Goal: Task Accomplishment & Management: Manage account settings

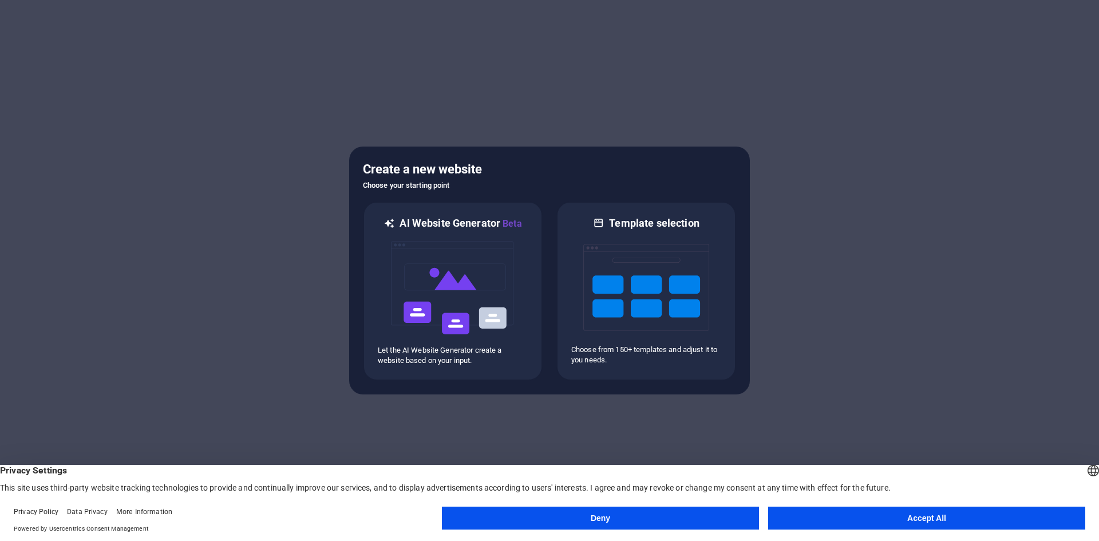
click at [893, 522] on button "Accept All" at bounding box center [926, 517] width 317 height 23
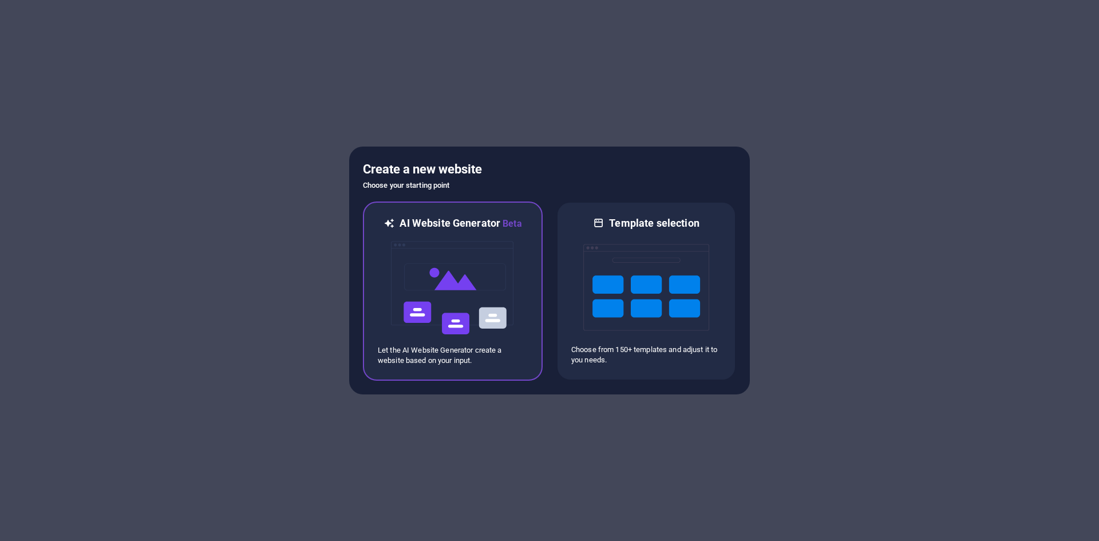
click at [489, 315] on img at bounding box center [453, 288] width 126 height 114
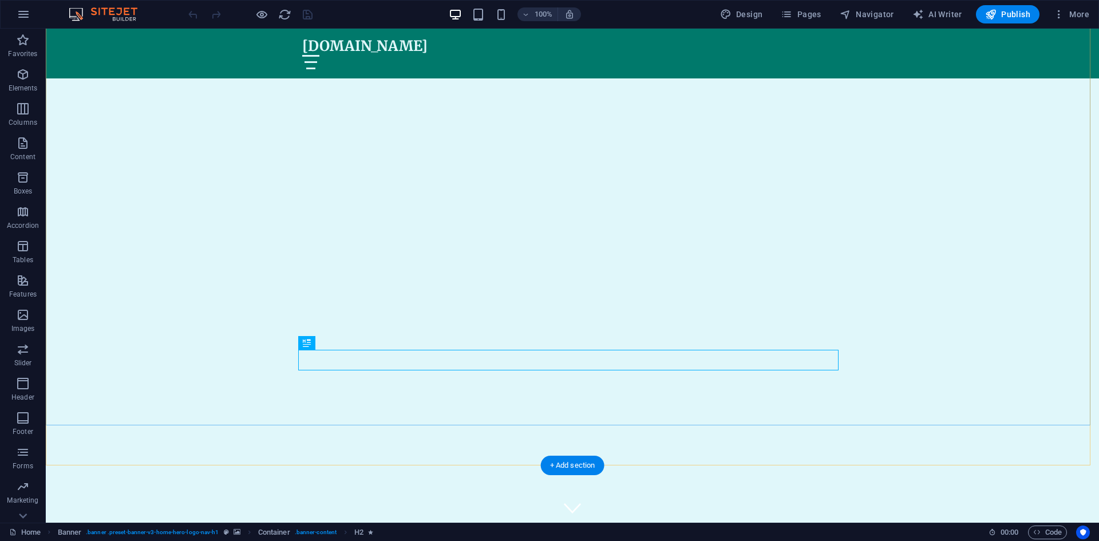
scroll to position [57, 0]
click at [1068, 13] on span "More" at bounding box center [1071, 14] width 36 height 11
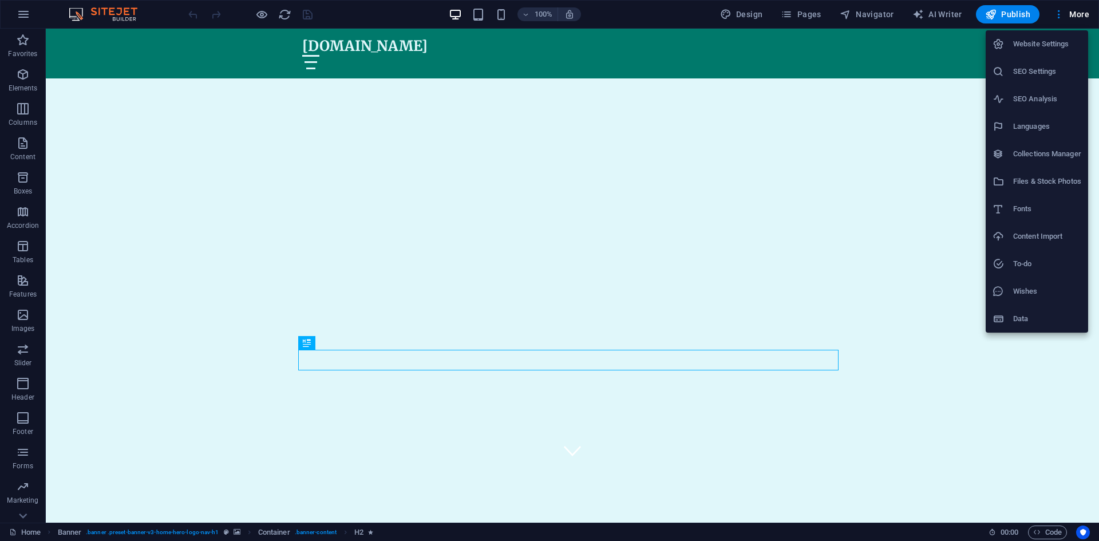
click at [22, 514] on div at bounding box center [549, 270] width 1099 height 541
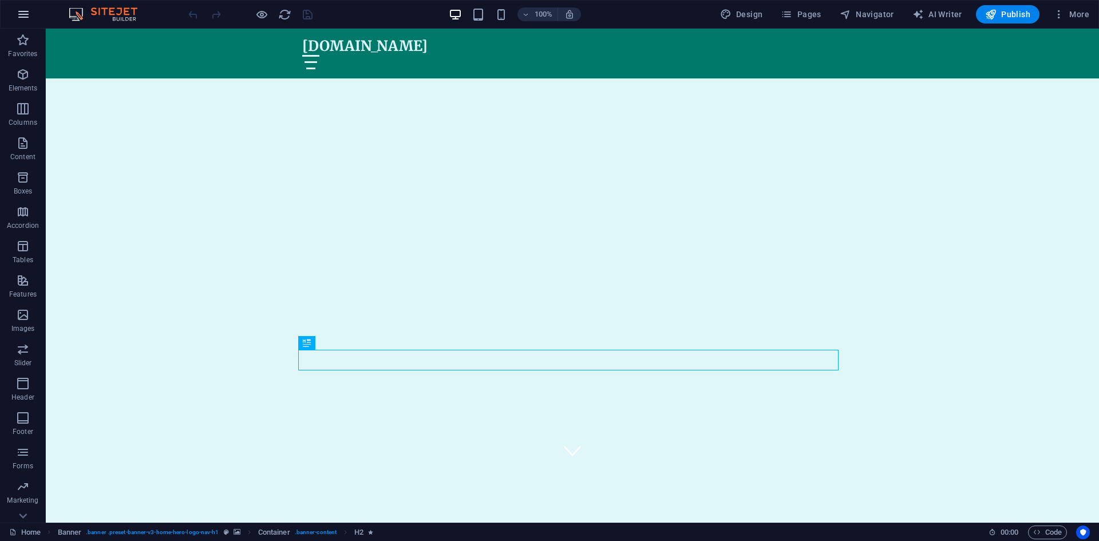
click at [25, 5] on button "button" at bounding box center [23, 14] width 27 height 27
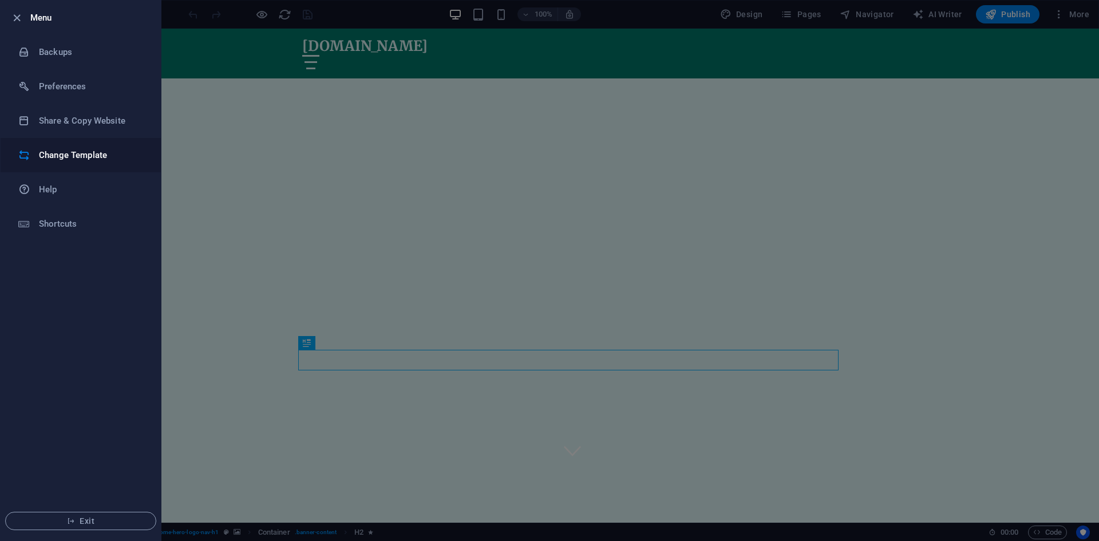
click at [71, 148] on h6 "Change Template" at bounding box center [92, 155] width 106 height 14
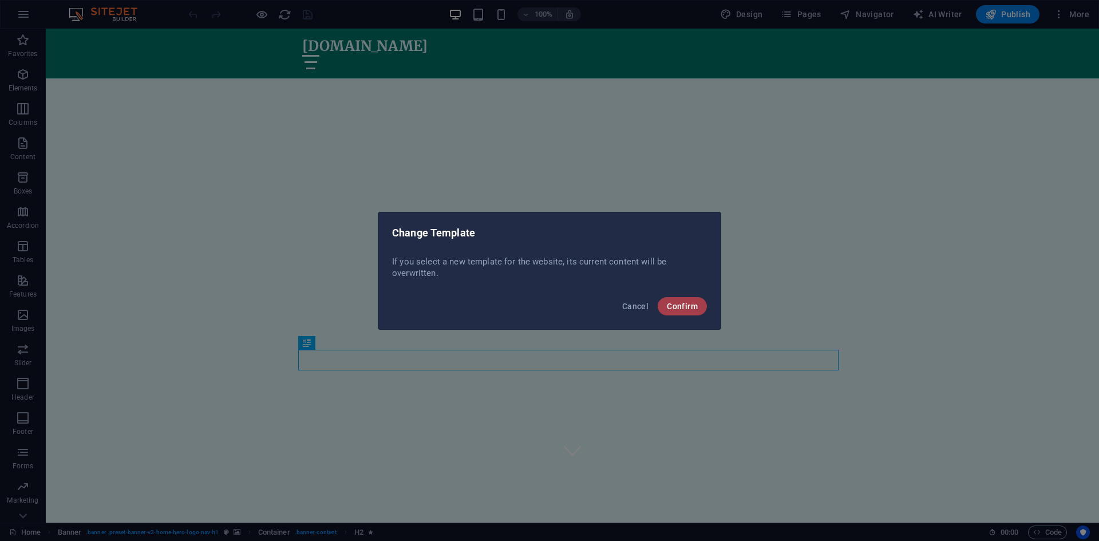
click at [677, 308] on span "Confirm" at bounding box center [682, 306] width 31 height 9
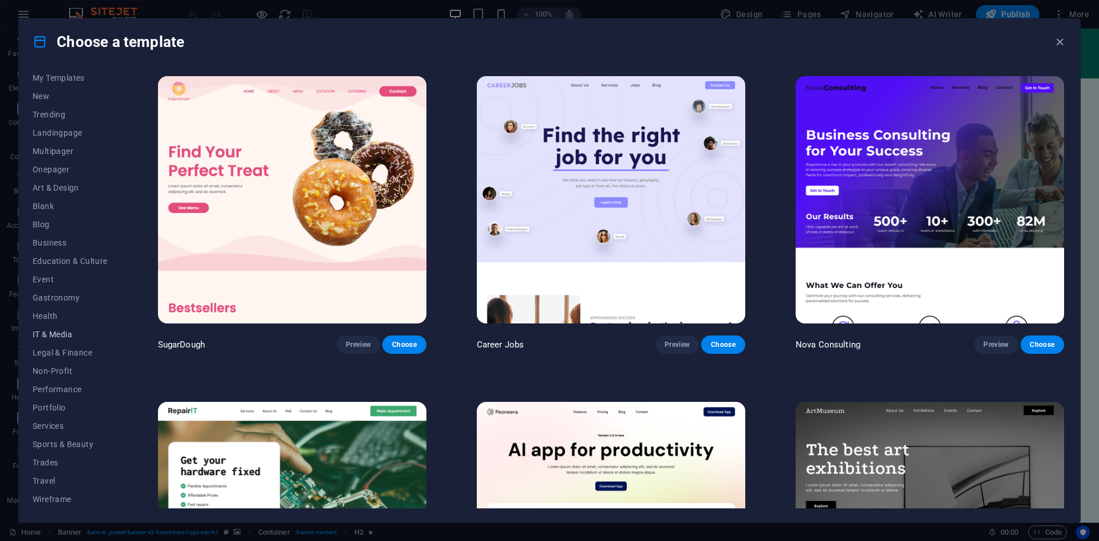
scroll to position [0, 0]
click at [1059, 42] on icon "button" at bounding box center [1059, 41] width 13 height 13
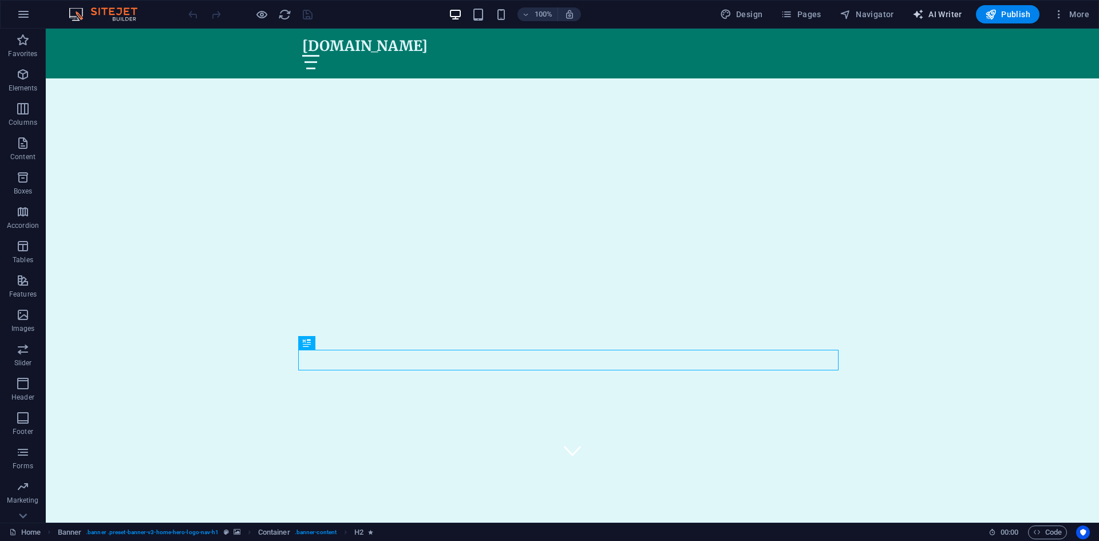
click at [936, 10] on span "AI Writer" at bounding box center [937, 14] width 50 height 11
select select "English"
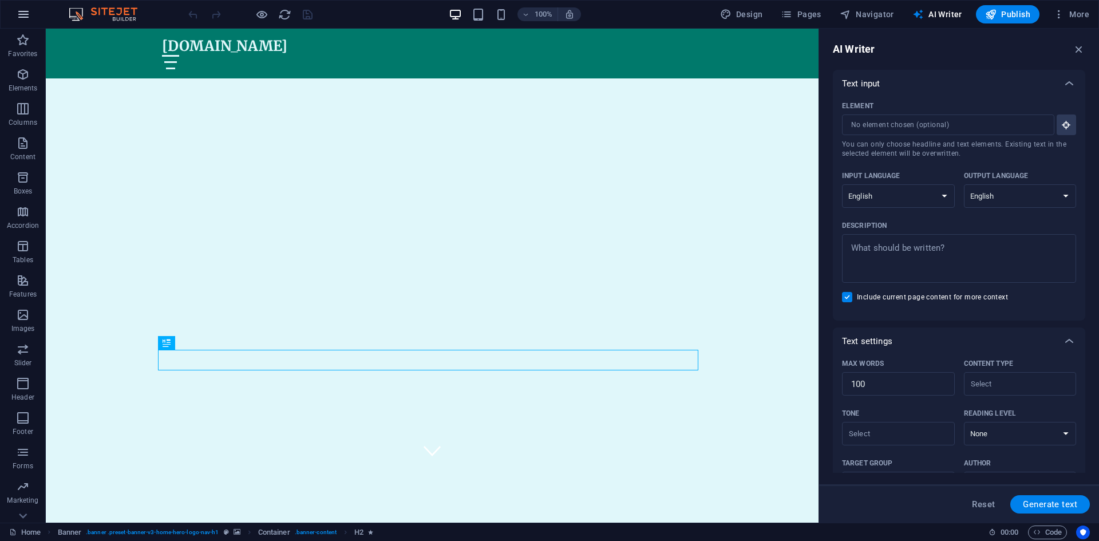
click at [23, 15] on icon "button" at bounding box center [24, 14] width 14 height 14
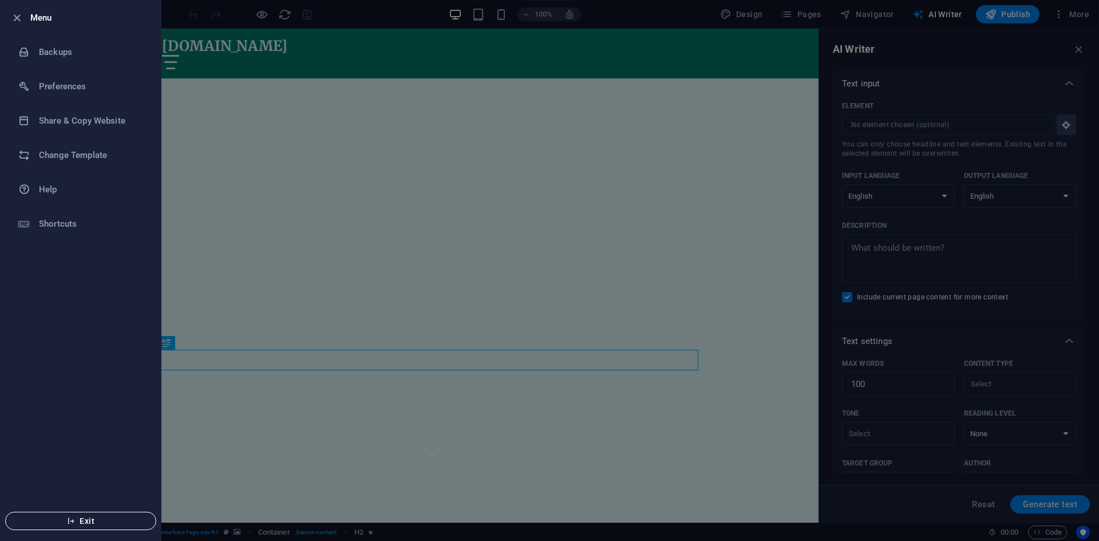
click at [97, 515] on button "Exit" at bounding box center [80, 521] width 151 height 18
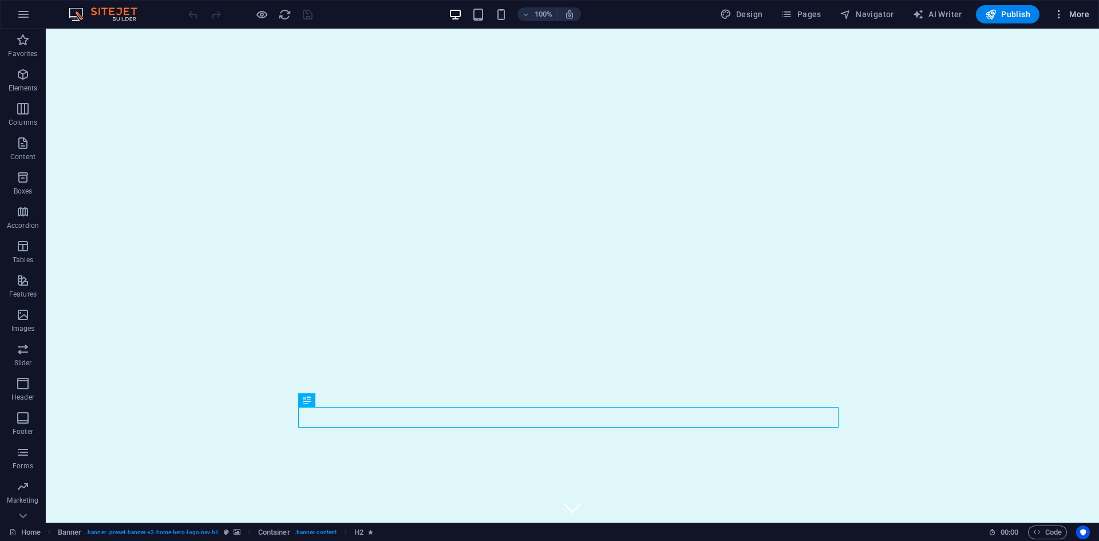
click at [1063, 10] on icon "button" at bounding box center [1058, 14] width 11 height 11
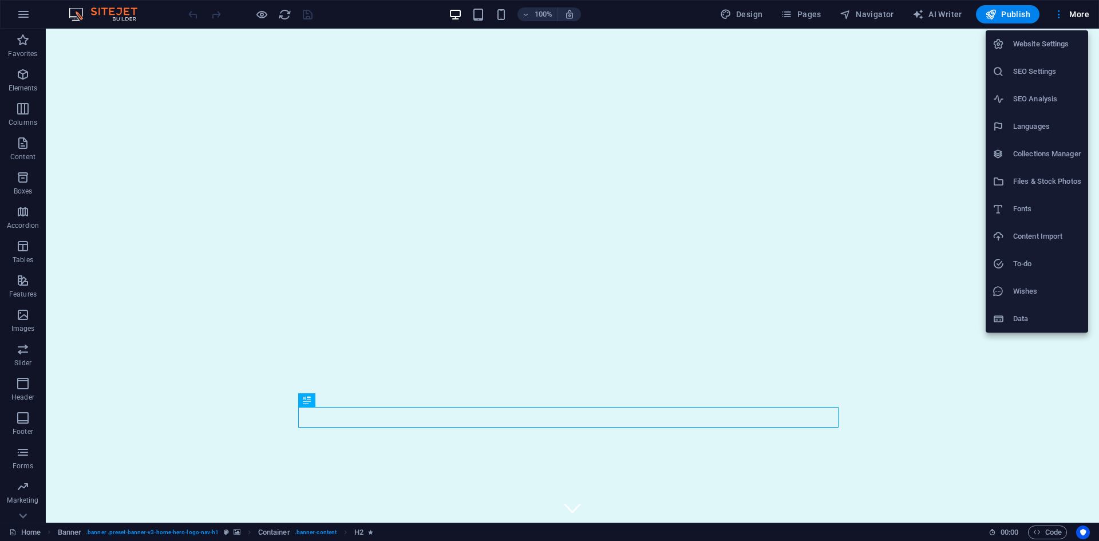
click at [21, 514] on div at bounding box center [549, 270] width 1099 height 541
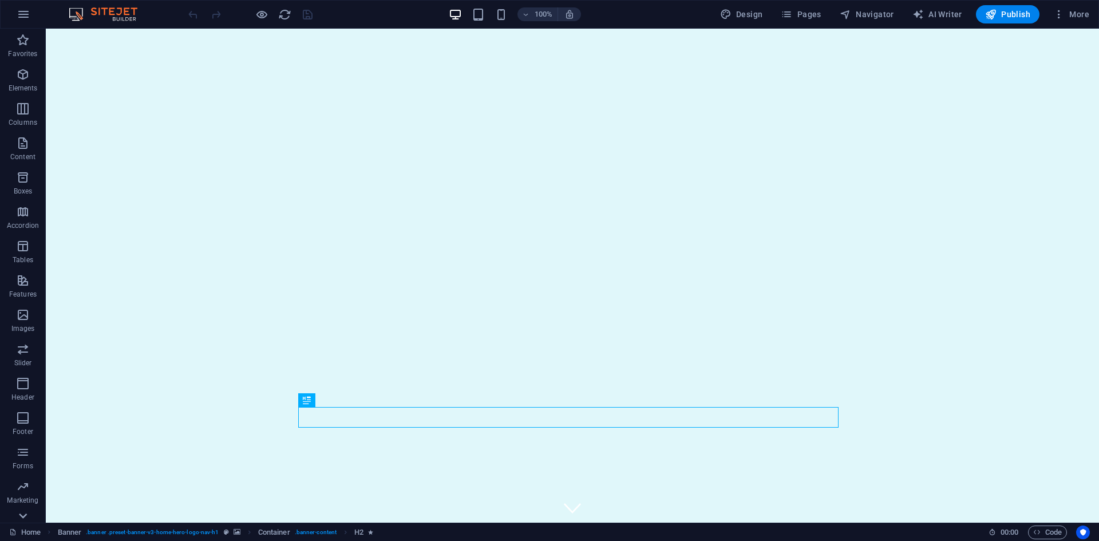
click at [21, 512] on icon at bounding box center [23, 516] width 16 height 16
click at [23, 15] on icon "button" at bounding box center [24, 14] width 14 height 14
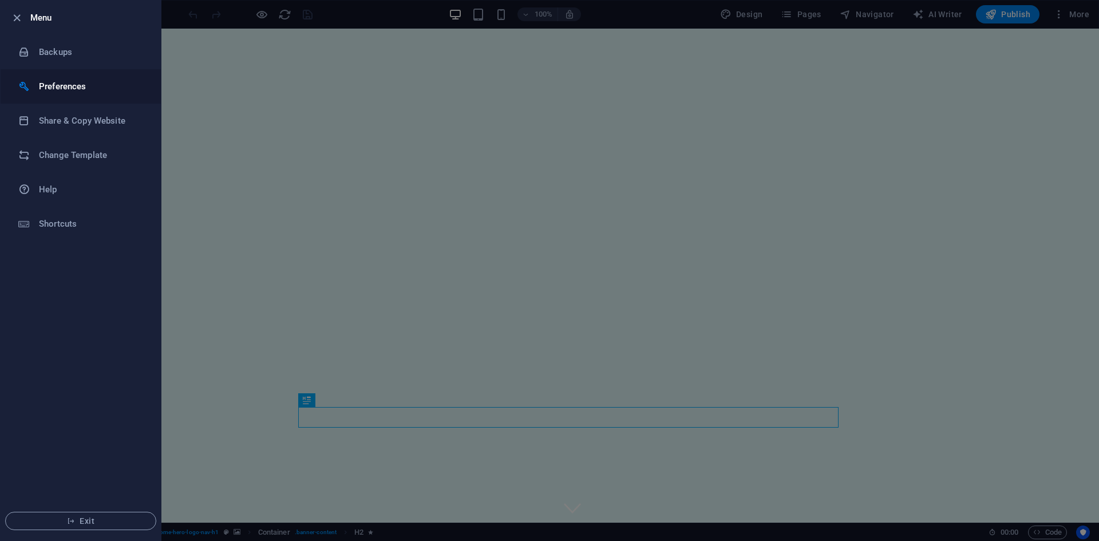
click at [61, 88] on h6 "Preferences" at bounding box center [92, 87] width 106 height 14
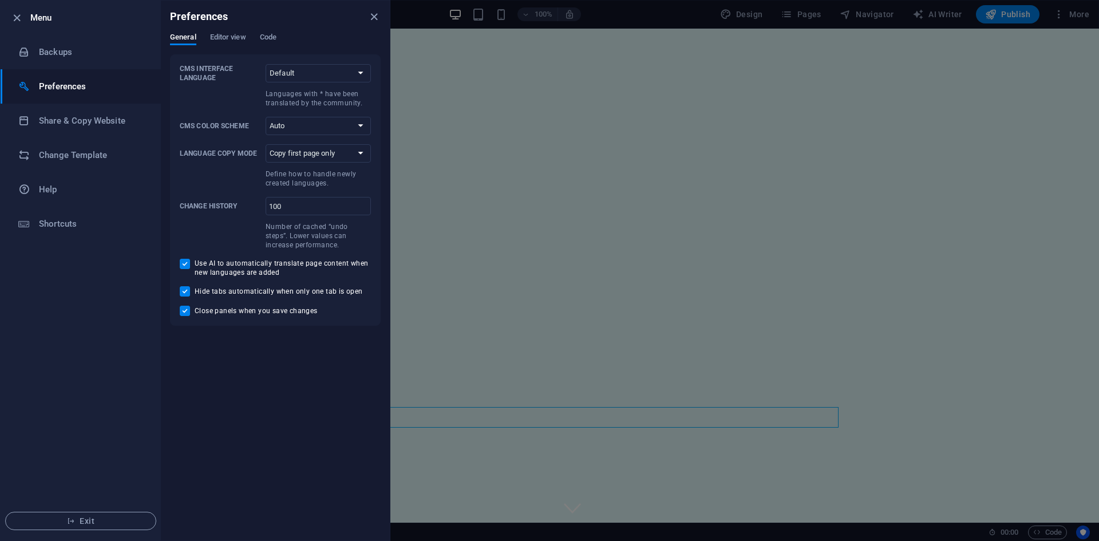
click at [61, 88] on h6 "Preferences" at bounding box center [92, 87] width 106 height 14
click at [368, 15] on icon "close" at bounding box center [373, 16] width 13 height 13
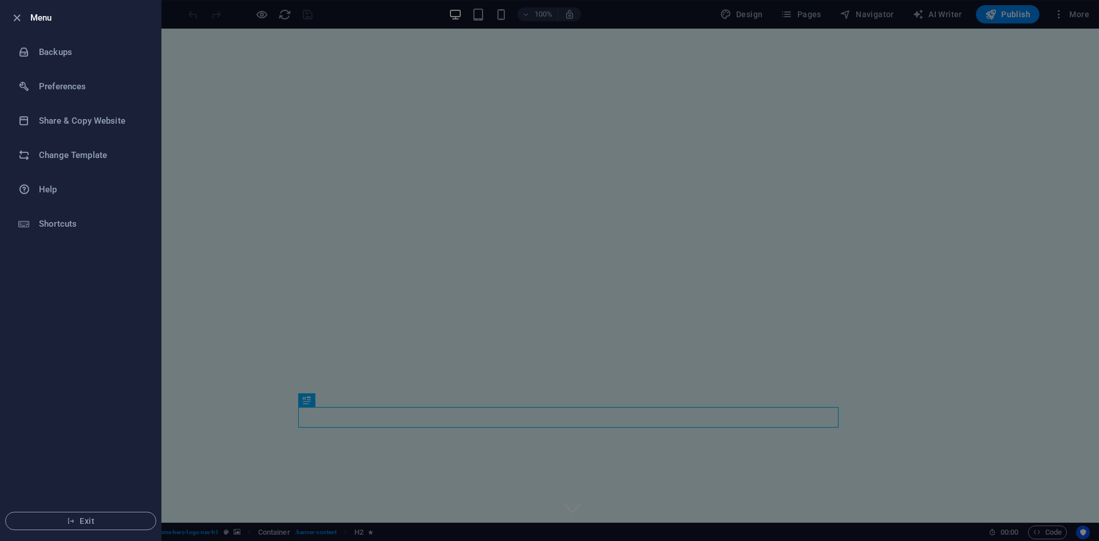
click at [260, 39] on div at bounding box center [549, 270] width 1099 height 541
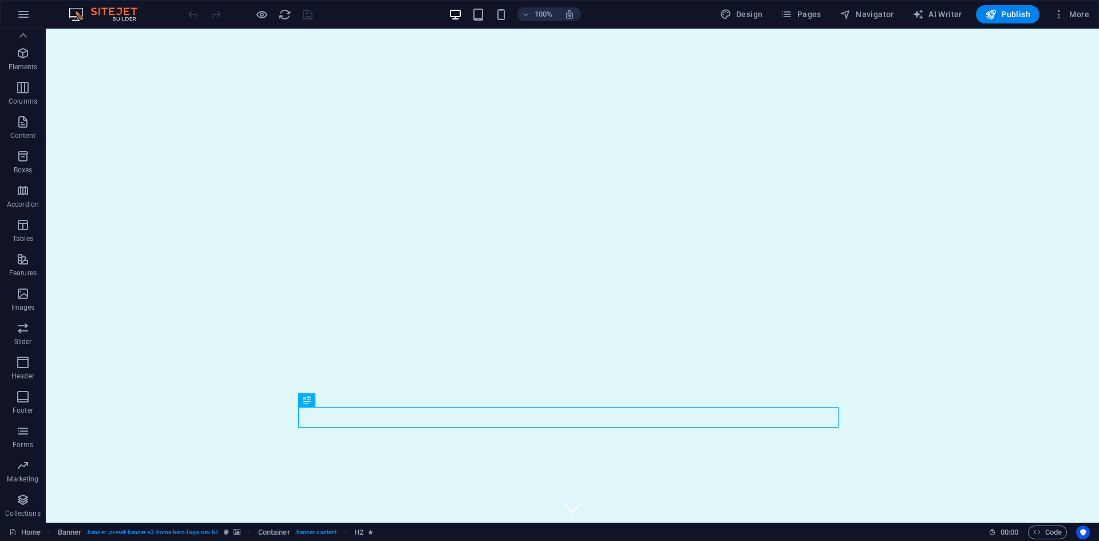
click at [118, 18] on img at bounding box center [109, 14] width 86 height 14
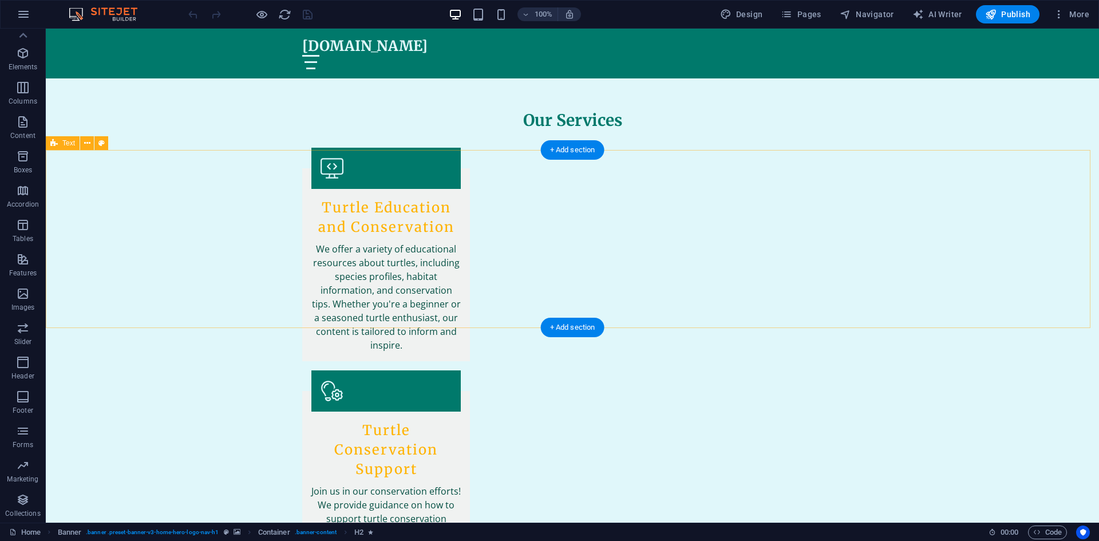
scroll to position [1246, 0]
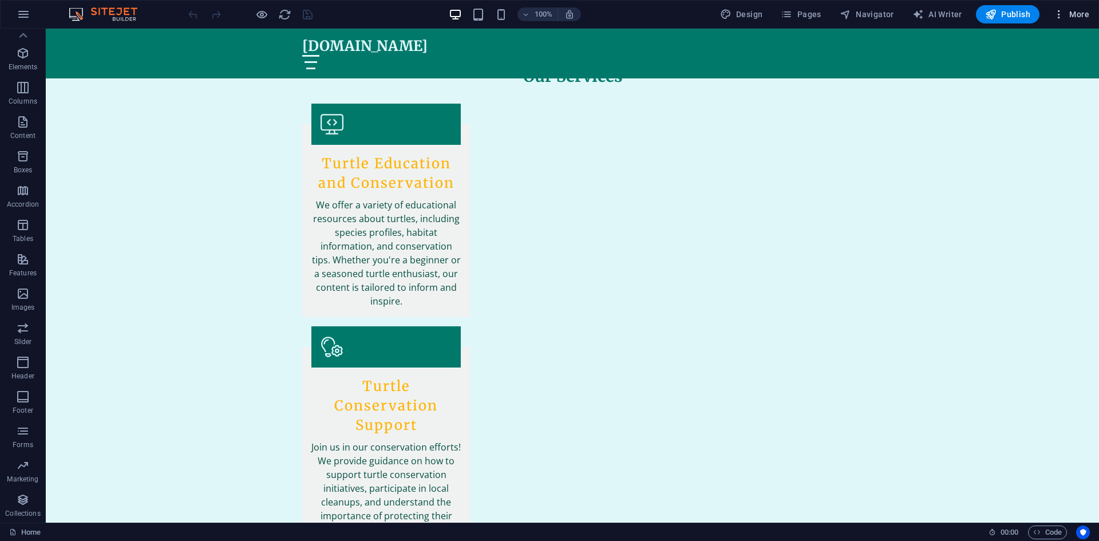
click at [1058, 15] on icon "button" at bounding box center [1058, 14] width 11 height 11
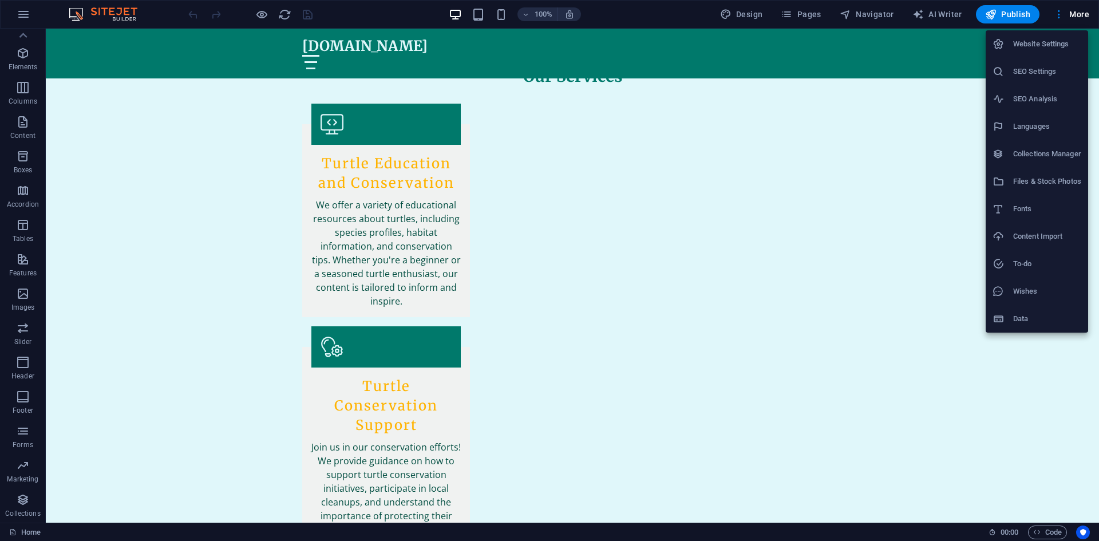
click at [1025, 263] on h6 "To-do" at bounding box center [1047, 264] width 68 height 14
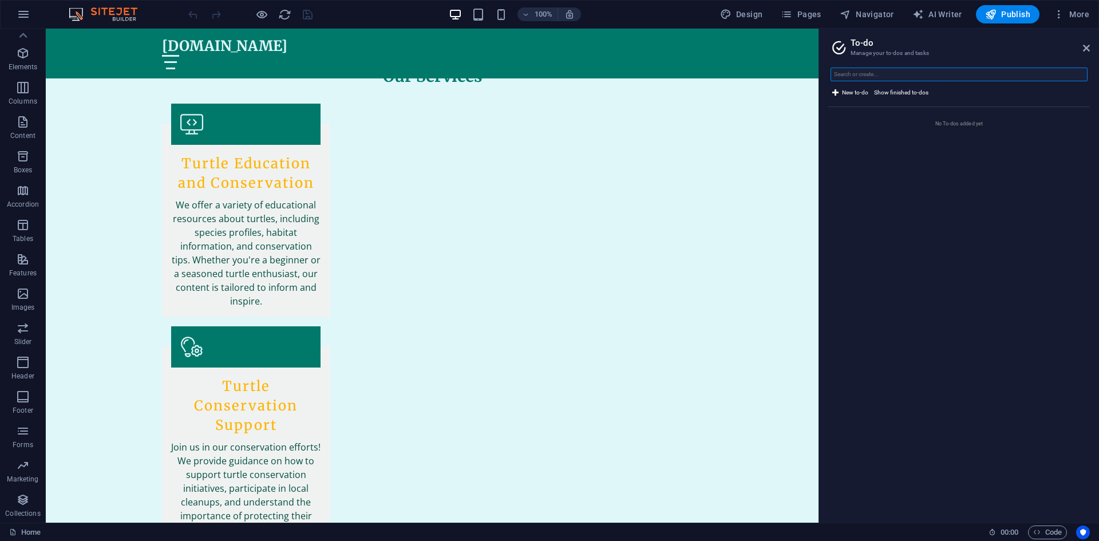
click at [879, 70] on input "text" at bounding box center [958, 75] width 257 height 14
click at [1085, 46] on icon at bounding box center [1086, 47] width 7 height 9
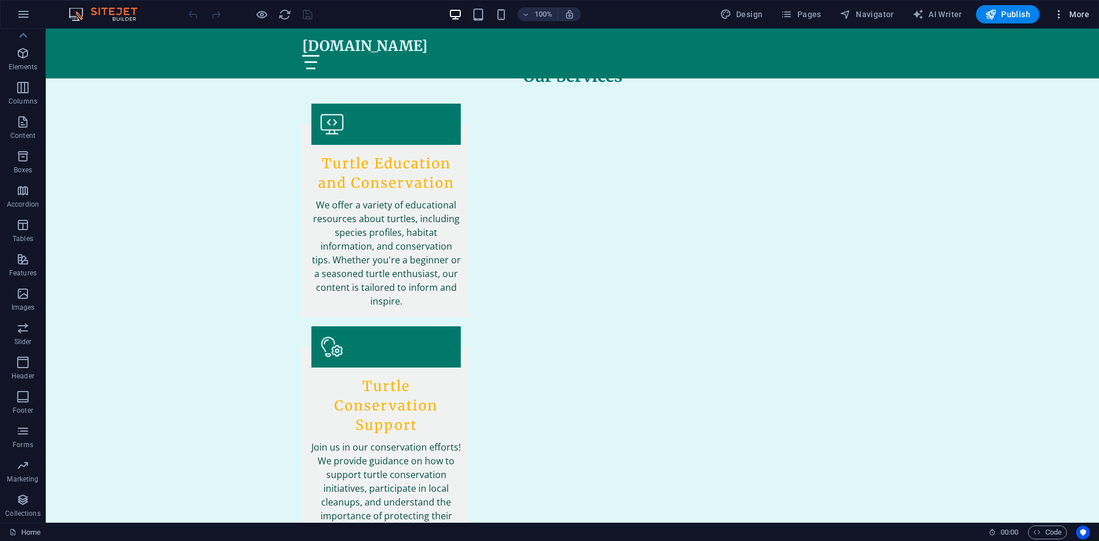
click at [1071, 10] on span "More" at bounding box center [1071, 14] width 36 height 11
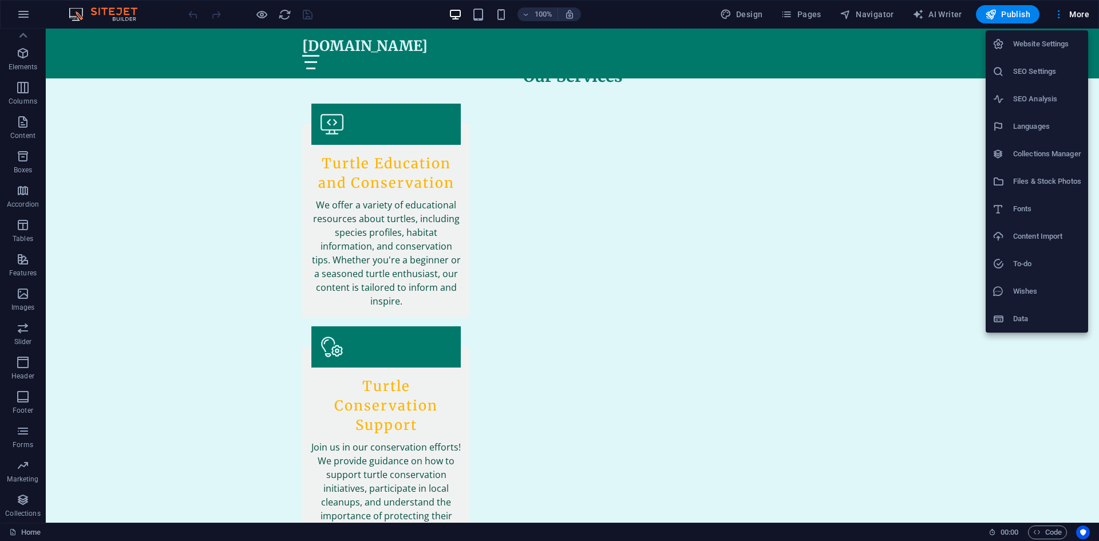
click at [1064, 16] on div at bounding box center [549, 270] width 1099 height 541
